Goal: Find specific page/section: Find specific page/section

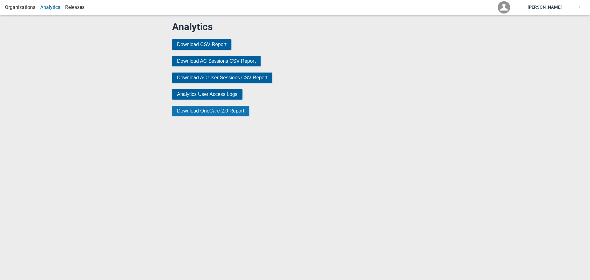
click at [214, 112] on button "Download OncCare 2.0 Report" at bounding box center [210, 111] width 77 height 10
click at [18, 11] on div "Organizations Analytics Releases [PERSON_NAME]" at bounding box center [295, 7] width 590 height 15
click at [18, 10] on link "Organizations" at bounding box center [20, 7] width 30 height 6
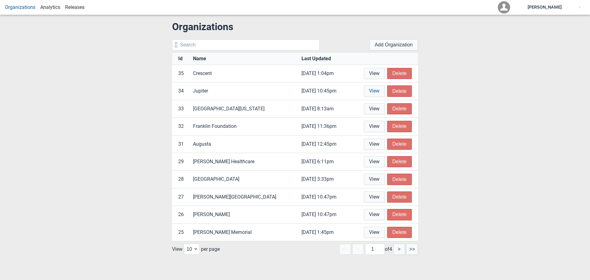
click at [380, 91] on link "View" at bounding box center [374, 90] width 21 height 11
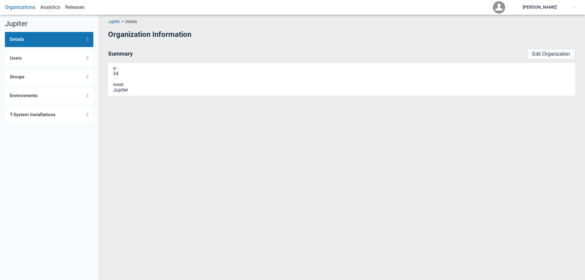
click at [47, 102] on link "Environments" at bounding box center [49, 95] width 88 height 15
